Goal: Task Accomplishment & Management: Manage account settings

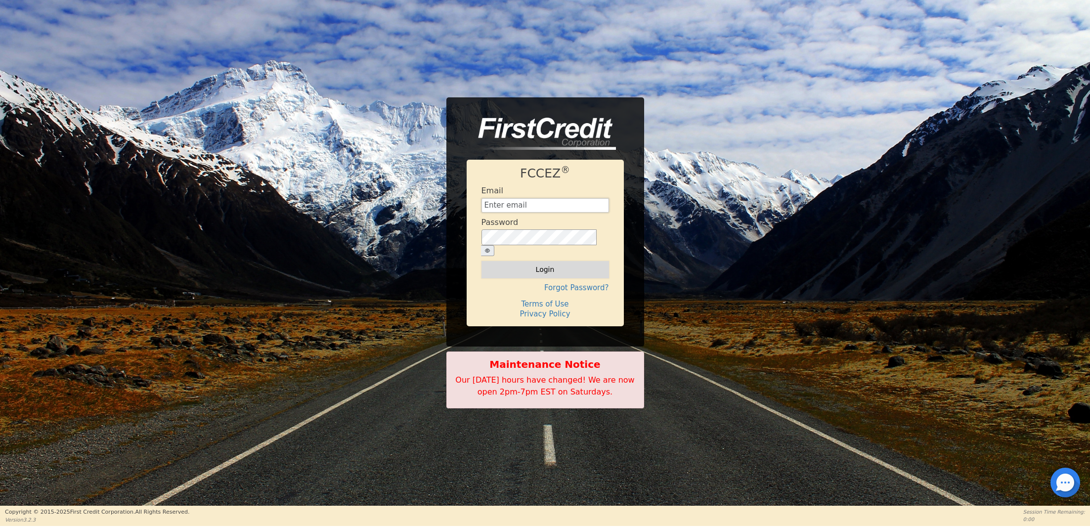
type input "[EMAIL_ADDRESS][DOMAIN_NAME]"
click at [538, 264] on button "Login" at bounding box center [545, 269] width 128 height 17
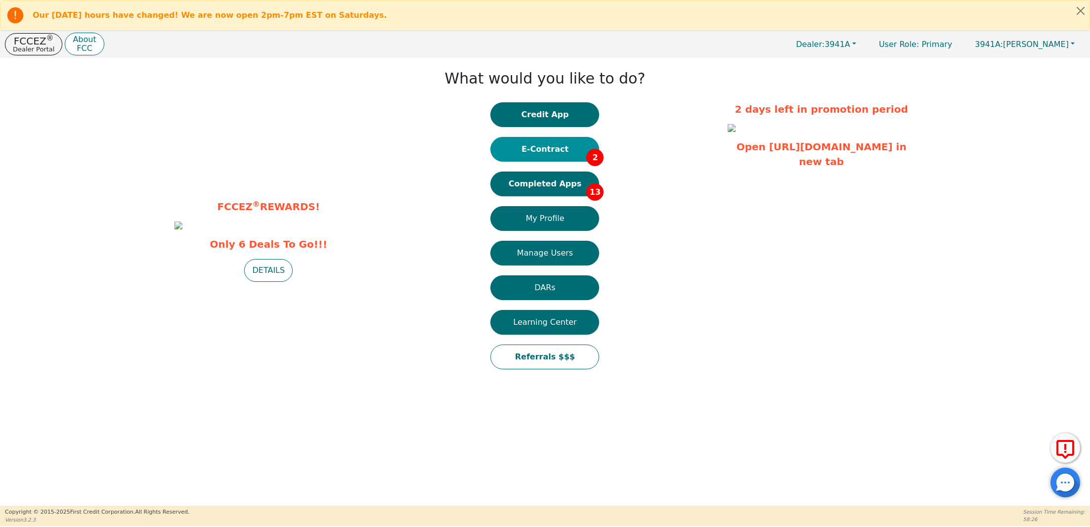
click at [540, 148] on button "E-Contract 2" at bounding box center [544, 149] width 109 height 25
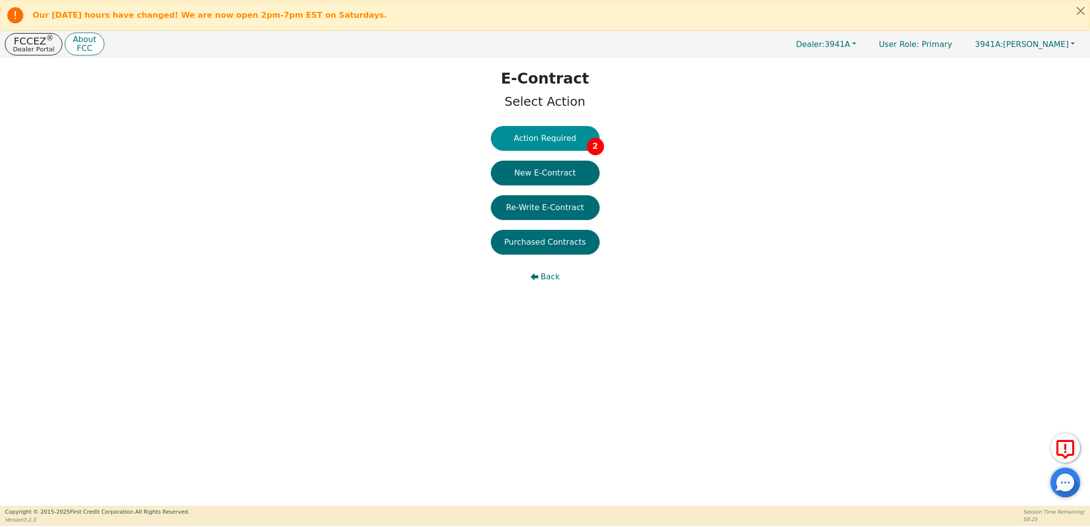
click at [539, 139] on button "Action Required 2" at bounding box center [545, 138] width 109 height 25
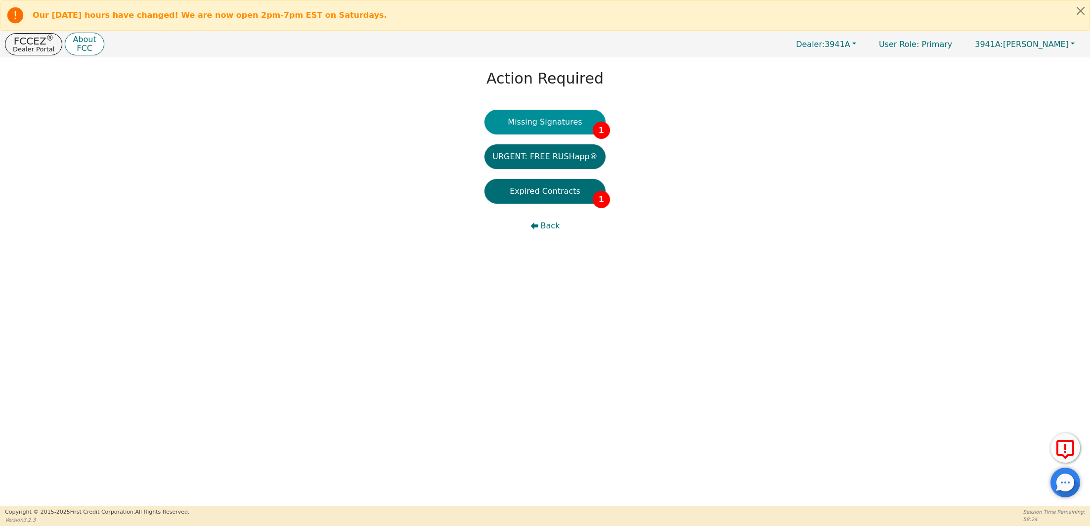
click at [543, 121] on button "Missing Signatures 1" at bounding box center [544, 122] width 121 height 25
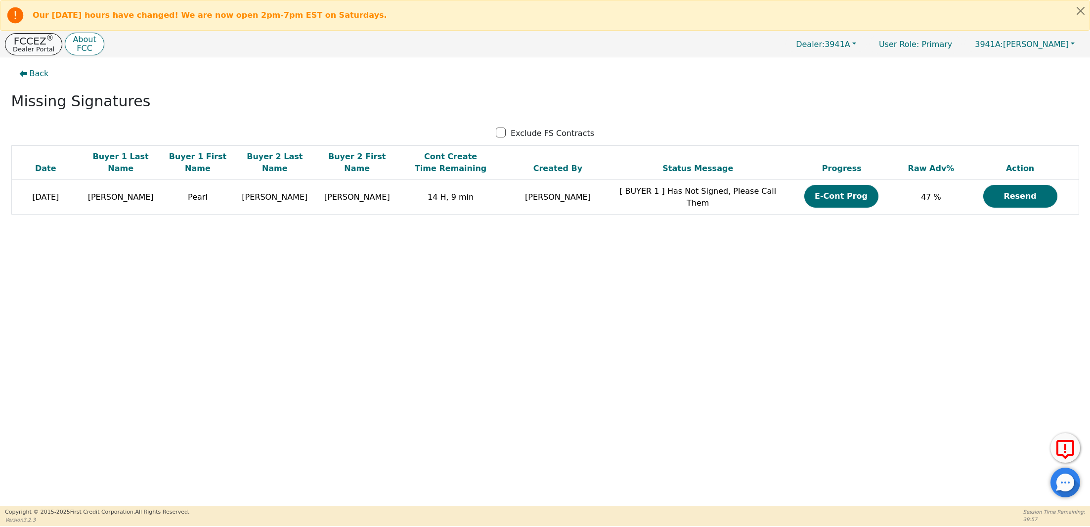
click at [36, 41] on p "FCCEZ ®" at bounding box center [34, 41] width 42 height 10
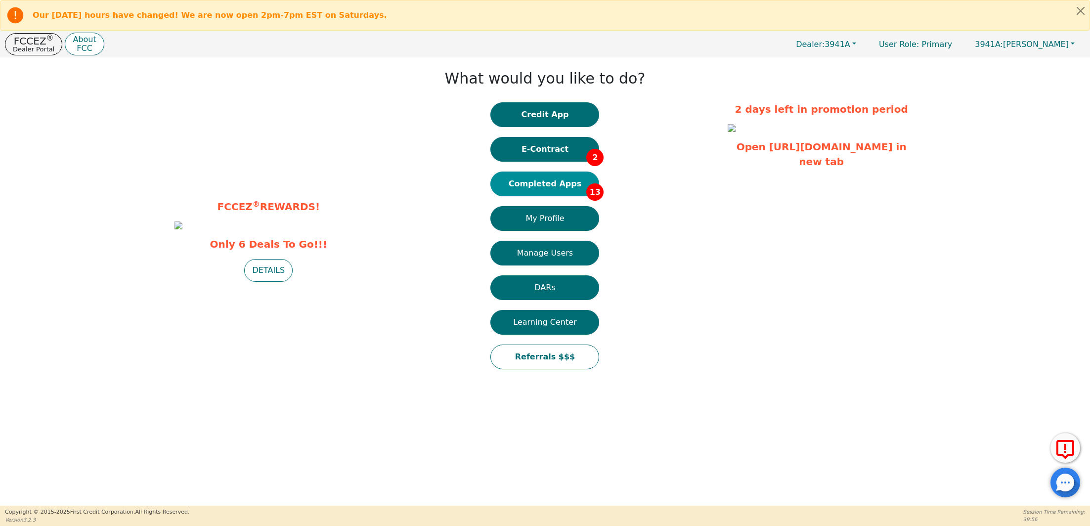
click at [520, 182] on button "Completed Apps 13" at bounding box center [544, 184] width 109 height 25
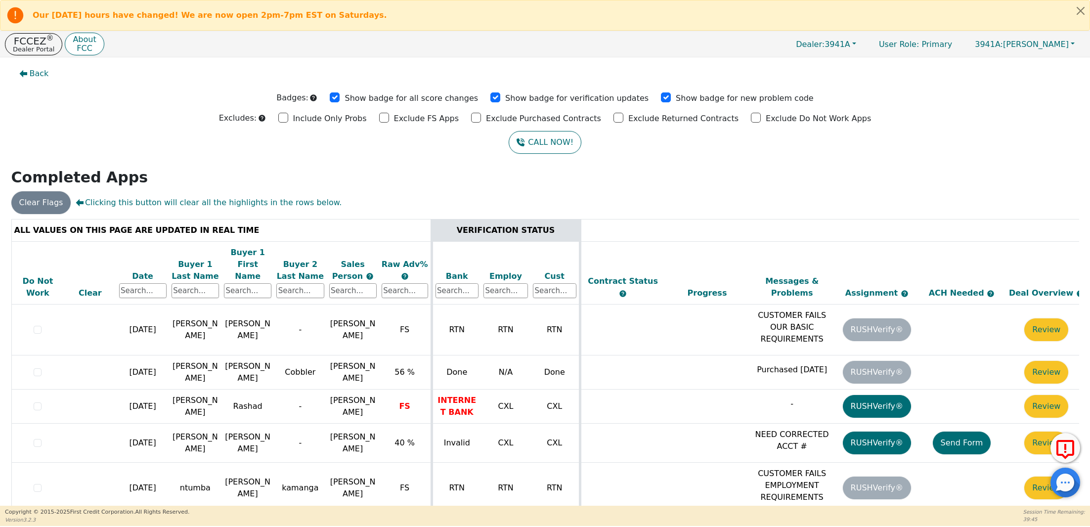
click at [145, 270] on div "Date" at bounding box center [142, 276] width 47 height 12
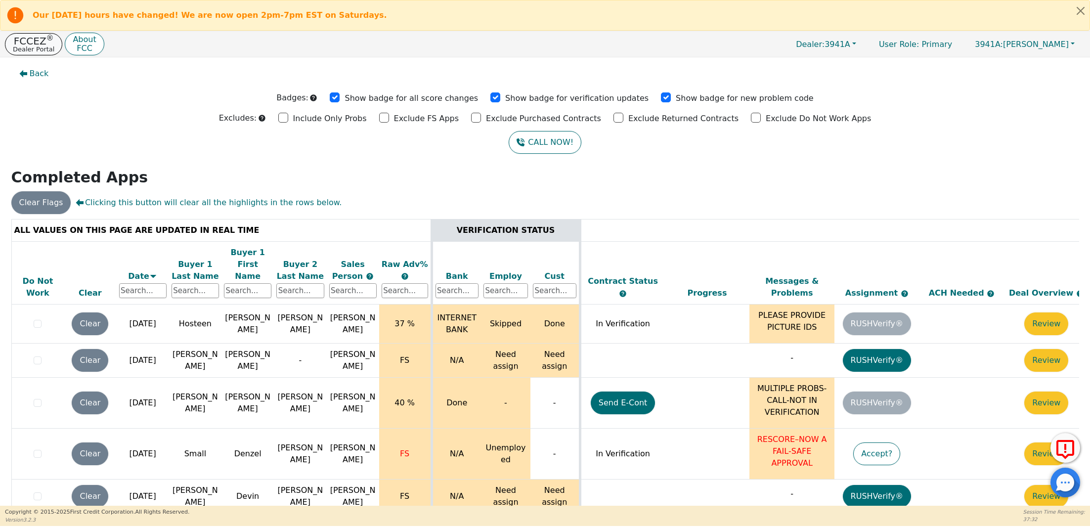
click at [35, 41] on p "FCCEZ ®" at bounding box center [34, 41] width 42 height 10
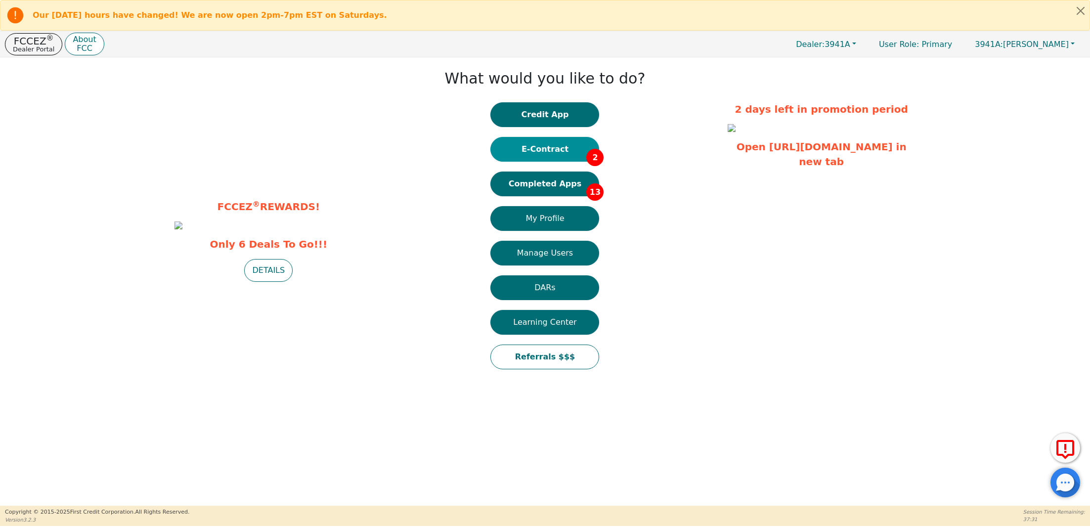
click at [558, 154] on button "E-Contract 2" at bounding box center [544, 149] width 109 height 25
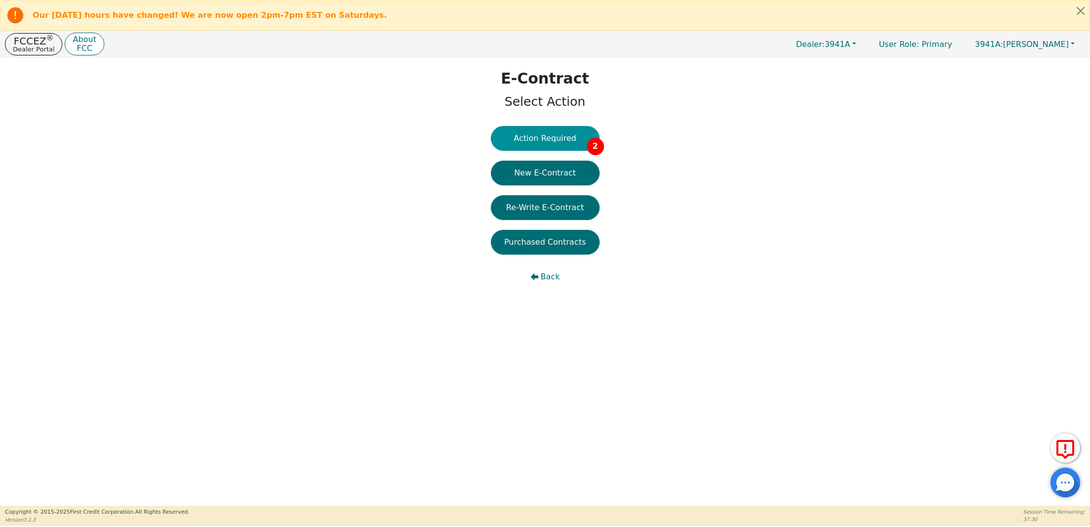
click at [540, 139] on button "Action Required 2" at bounding box center [545, 138] width 109 height 25
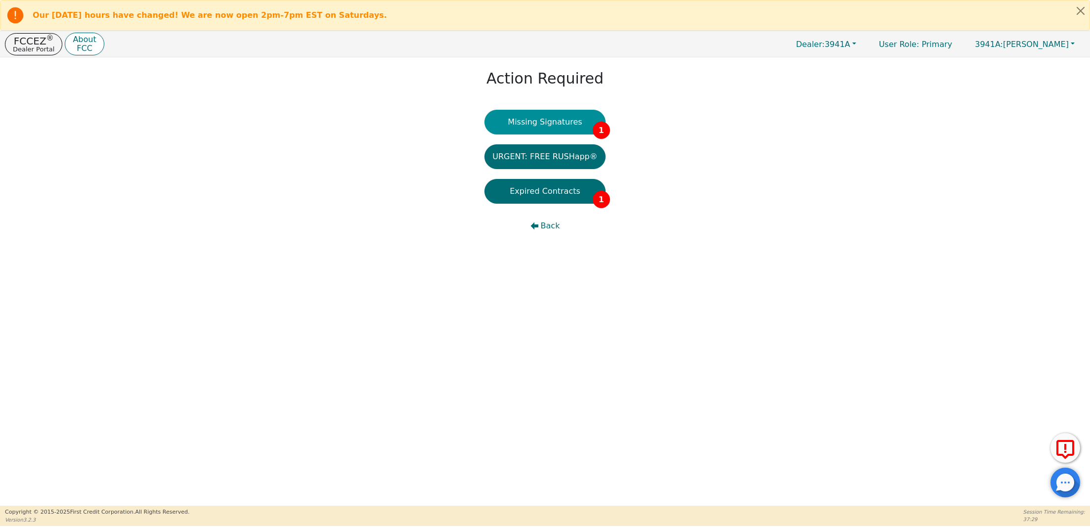
click at [540, 122] on button "Missing Signatures 1" at bounding box center [544, 122] width 121 height 25
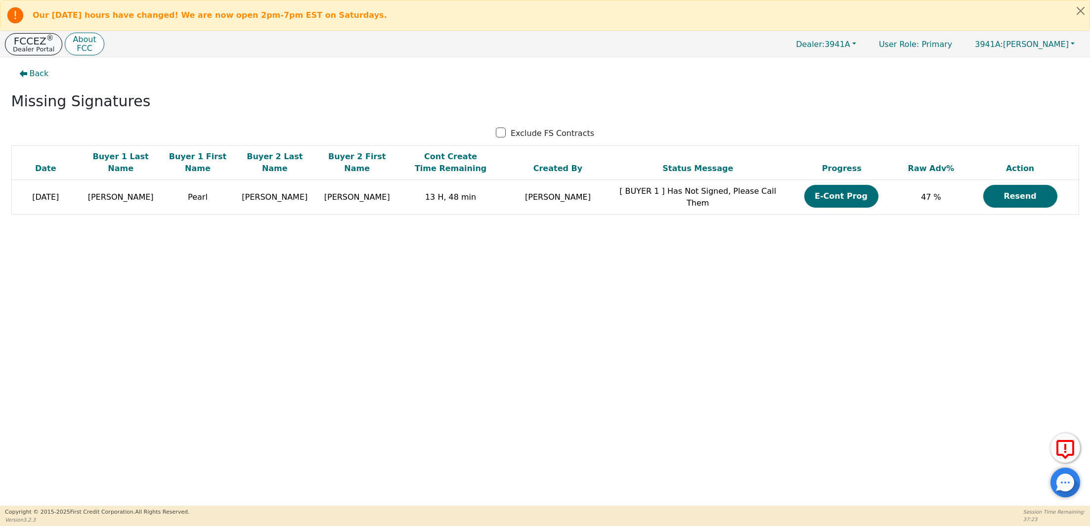
click at [24, 40] on p "FCCEZ ®" at bounding box center [34, 41] width 42 height 10
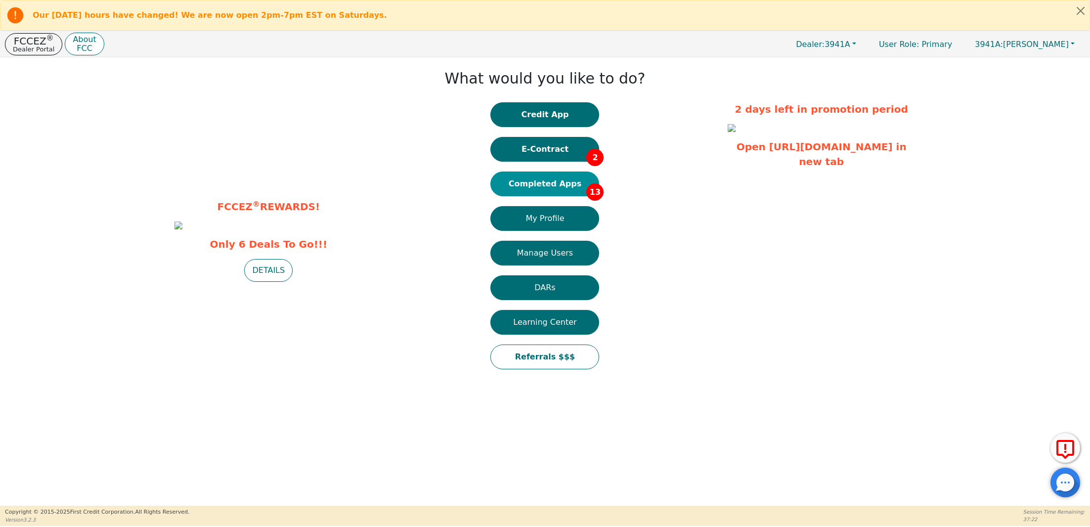
click at [535, 182] on button "Completed Apps 13" at bounding box center [544, 184] width 109 height 25
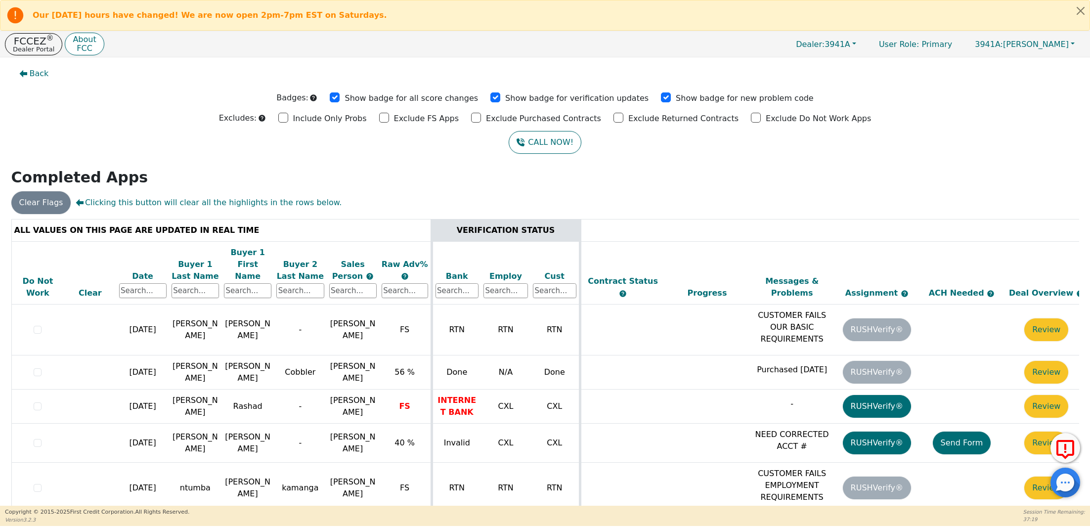
click at [140, 270] on div "Date" at bounding box center [142, 276] width 47 height 12
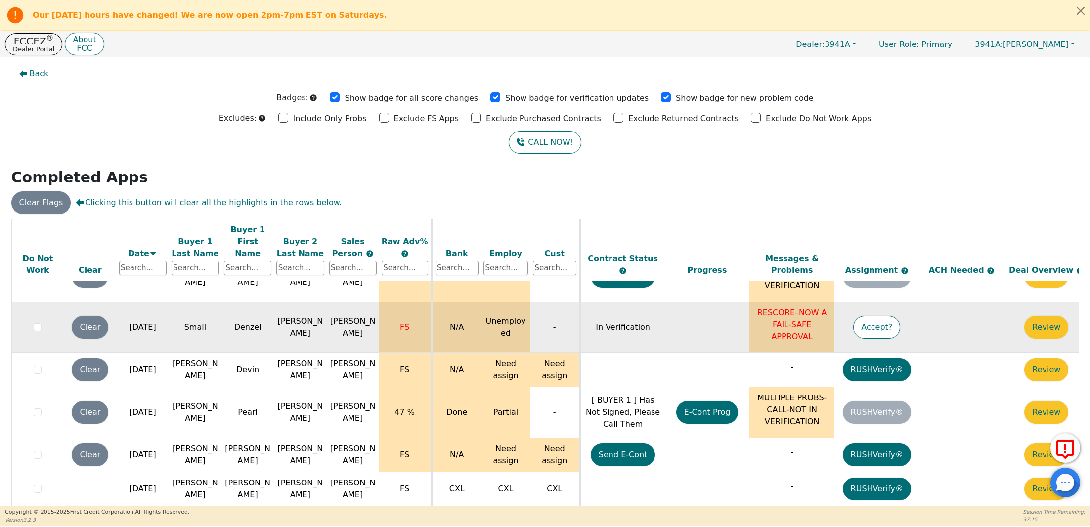
scroll to position [128, 0]
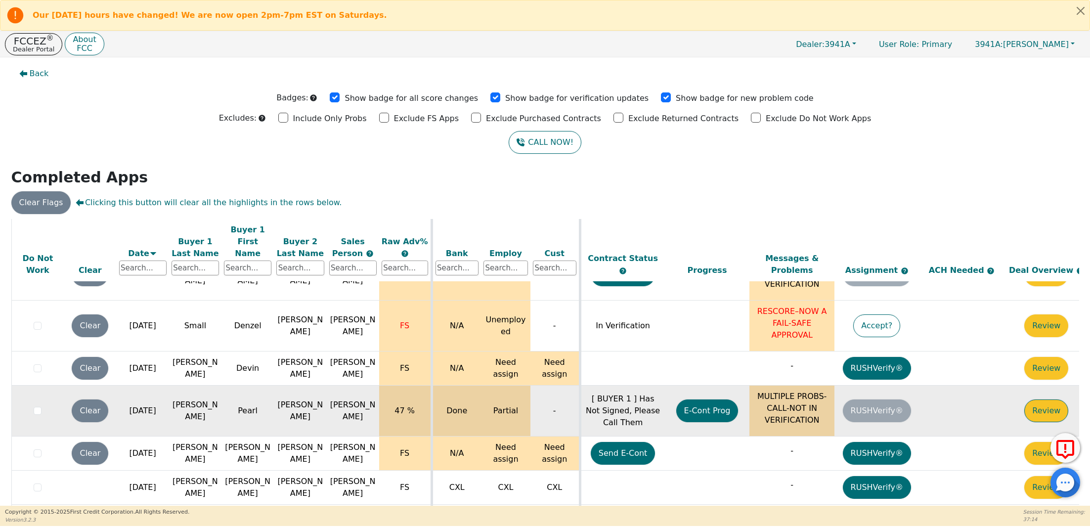
click at [1056, 399] on button "Review" at bounding box center [1046, 410] width 44 height 23
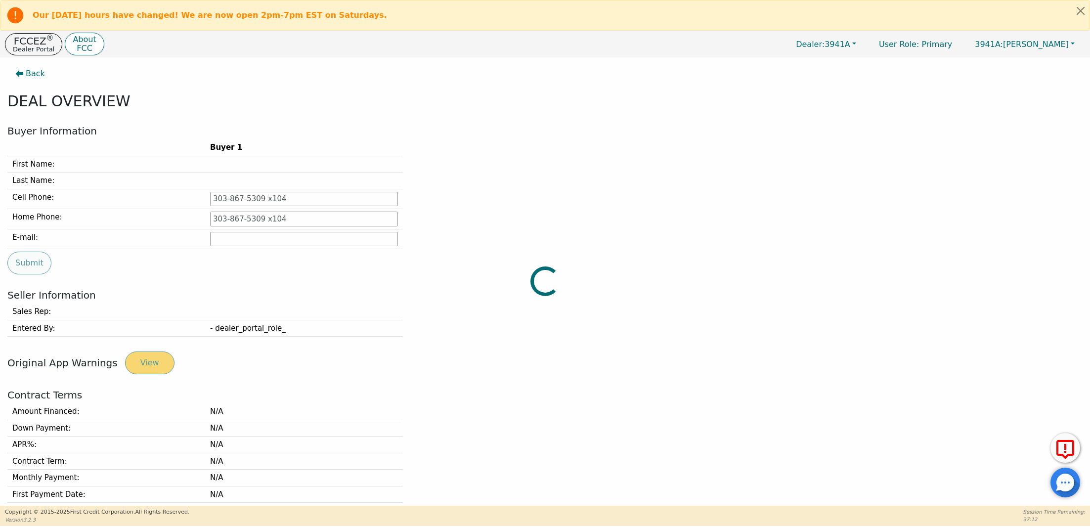
type input "[PHONE_NUMBER]"
type input "[EMAIL_ADDRESS][DOMAIN_NAME]"
